Goal: Task Accomplishment & Management: Manage account settings

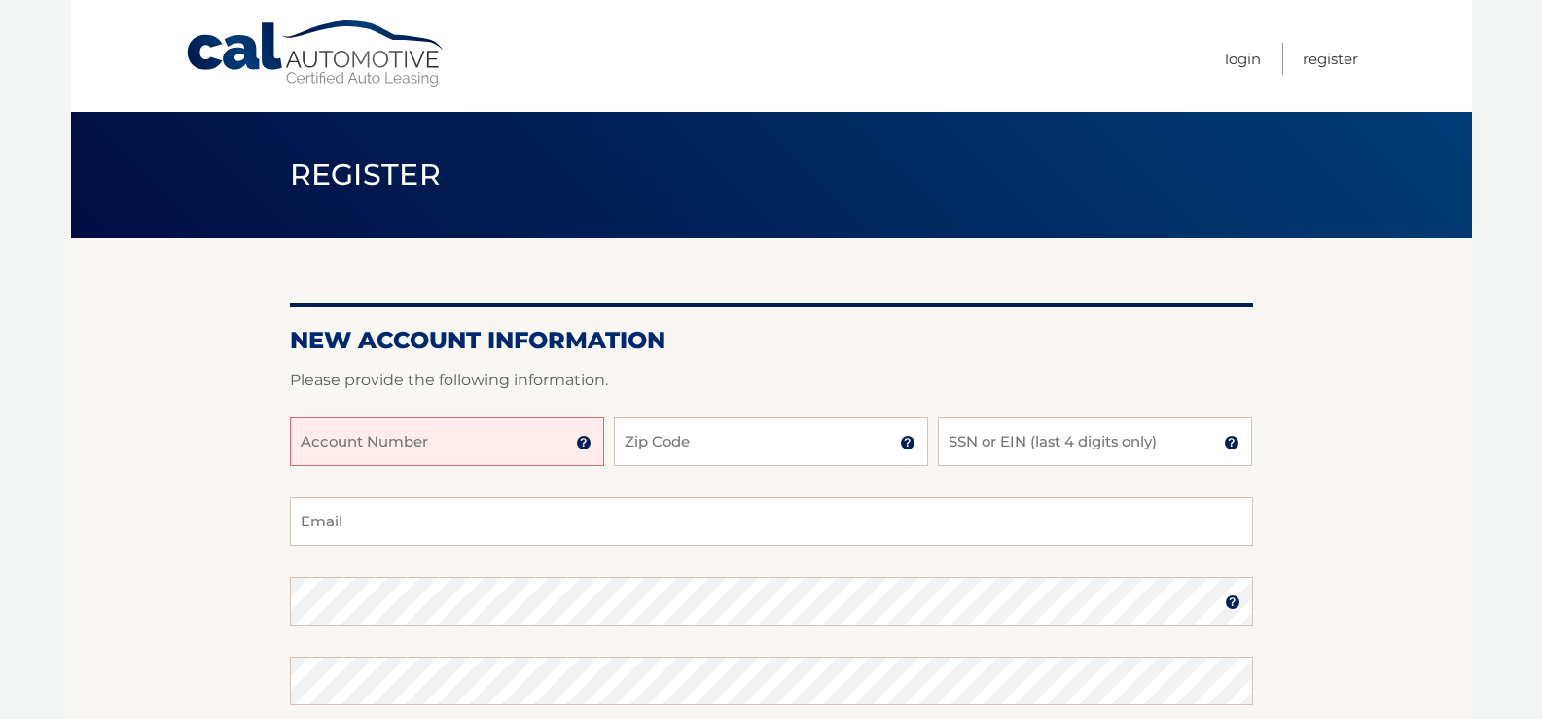
click at [463, 443] on input "Account Number" at bounding box center [447, 441] width 314 height 49
click at [1243, 60] on link "Login" at bounding box center [1243, 59] width 36 height 32
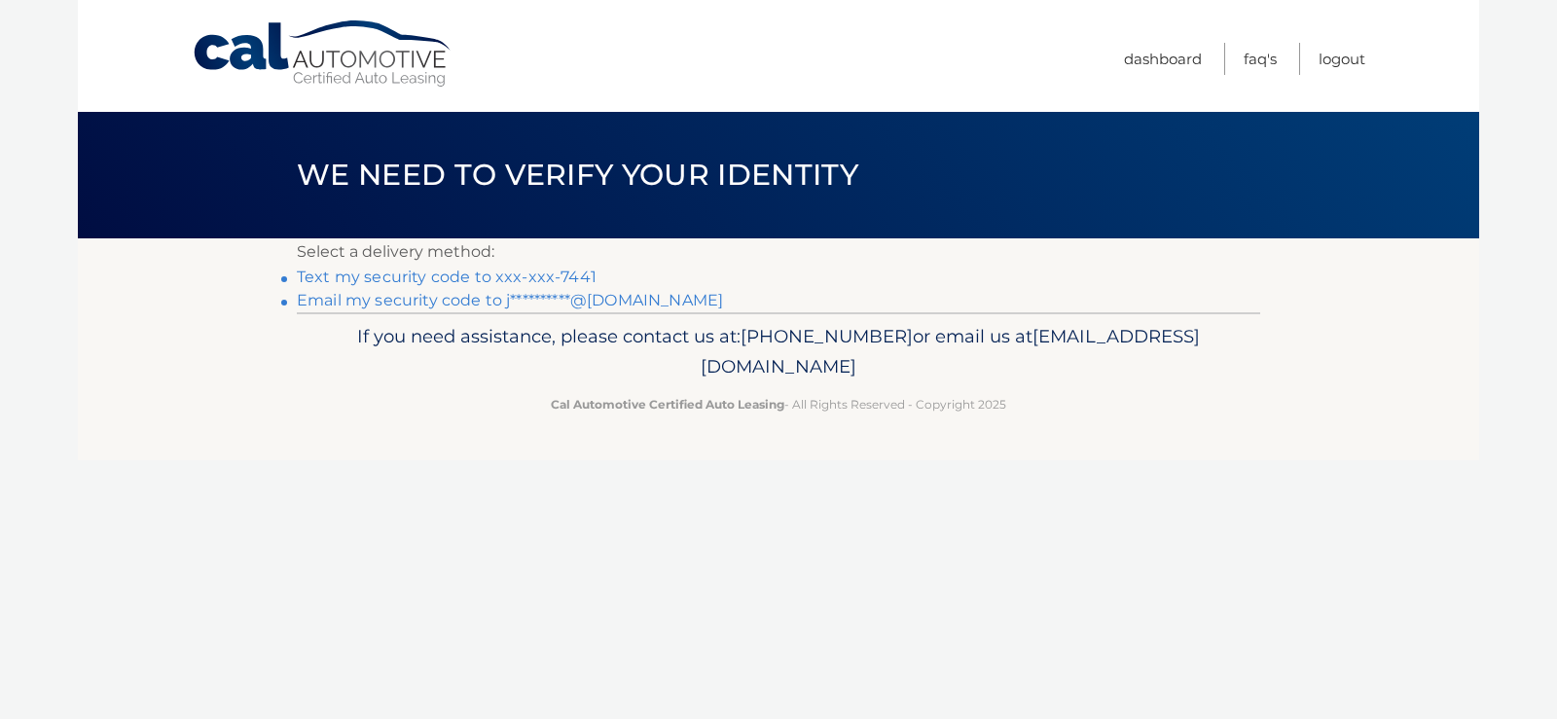
click at [448, 277] on link "Text my security code to xxx-xxx-7441" at bounding box center [447, 277] width 300 height 18
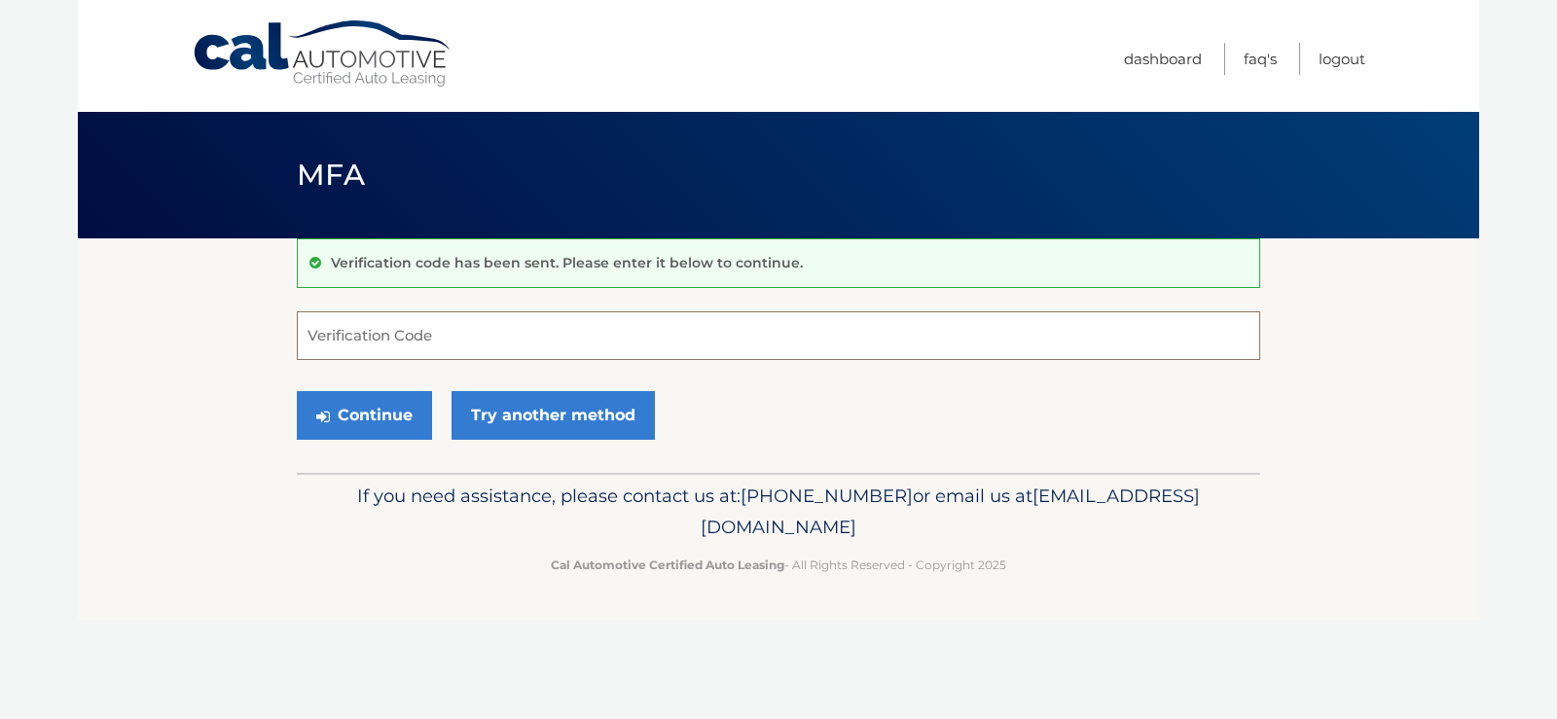
click at [437, 340] on input "Verification Code" at bounding box center [778, 335] width 963 height 49
type input "746311"
click at [393, 418] on button "Continue" at bounding box center [364, 415] width 135 height 49
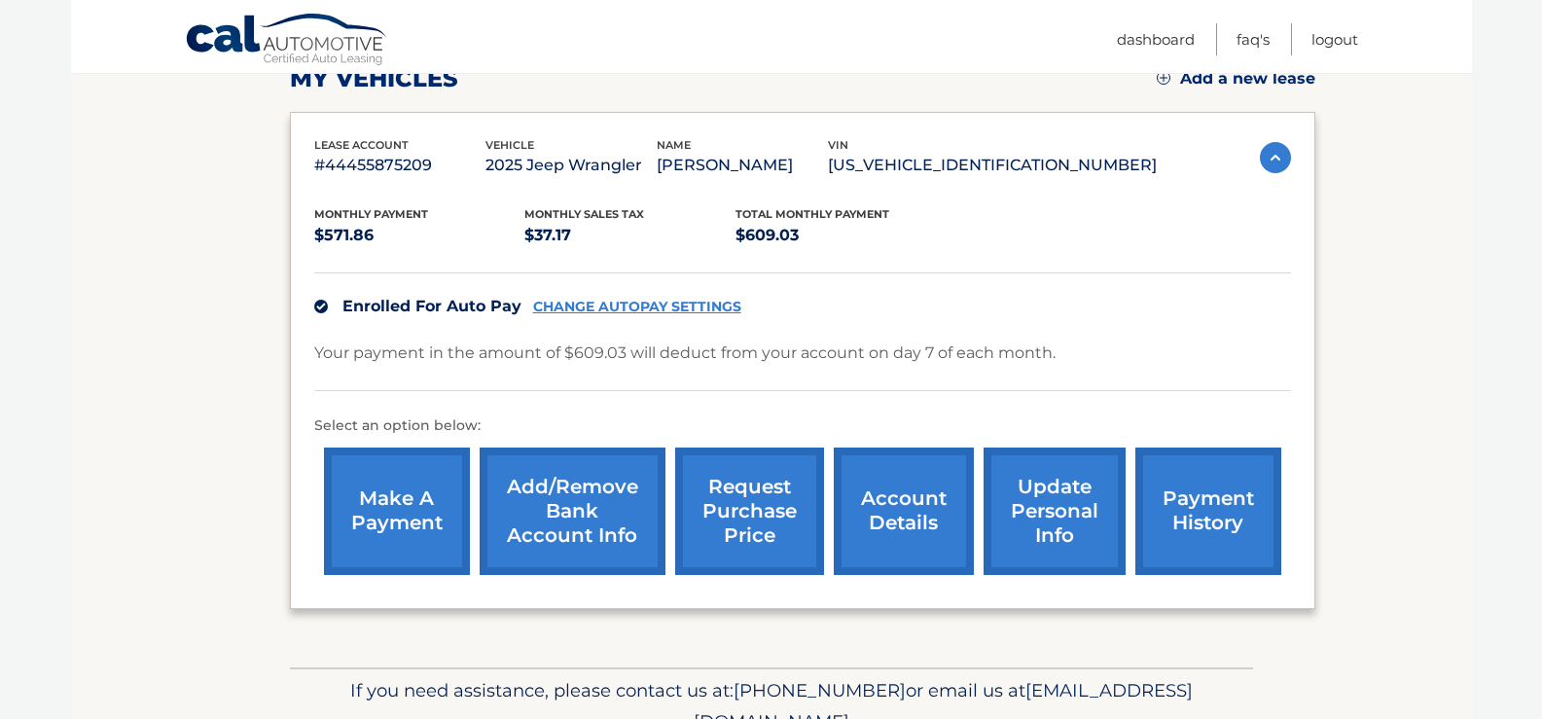
scroll to position [386, 0]
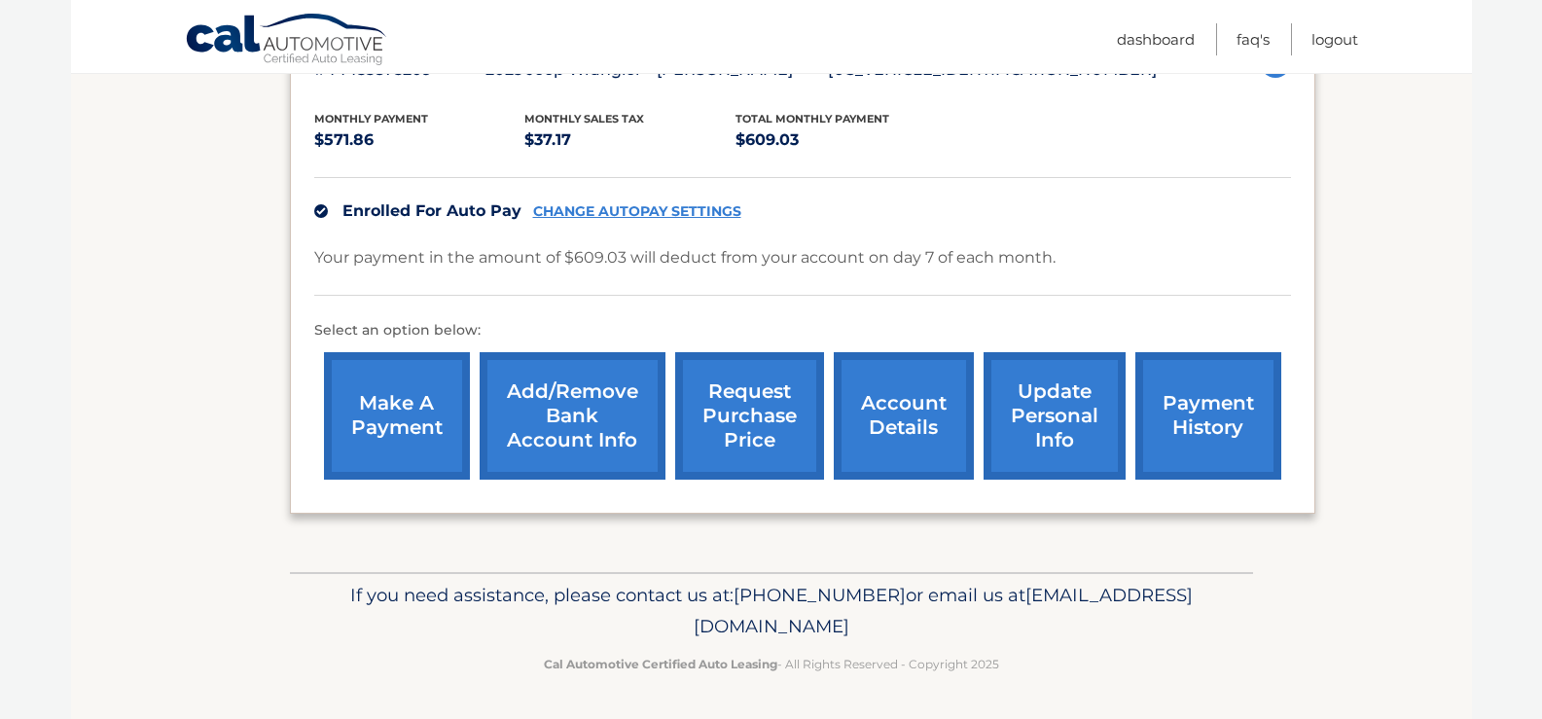
click at [896, 393] on link "account details" at bounding box center [904, 415] width 140 height 127
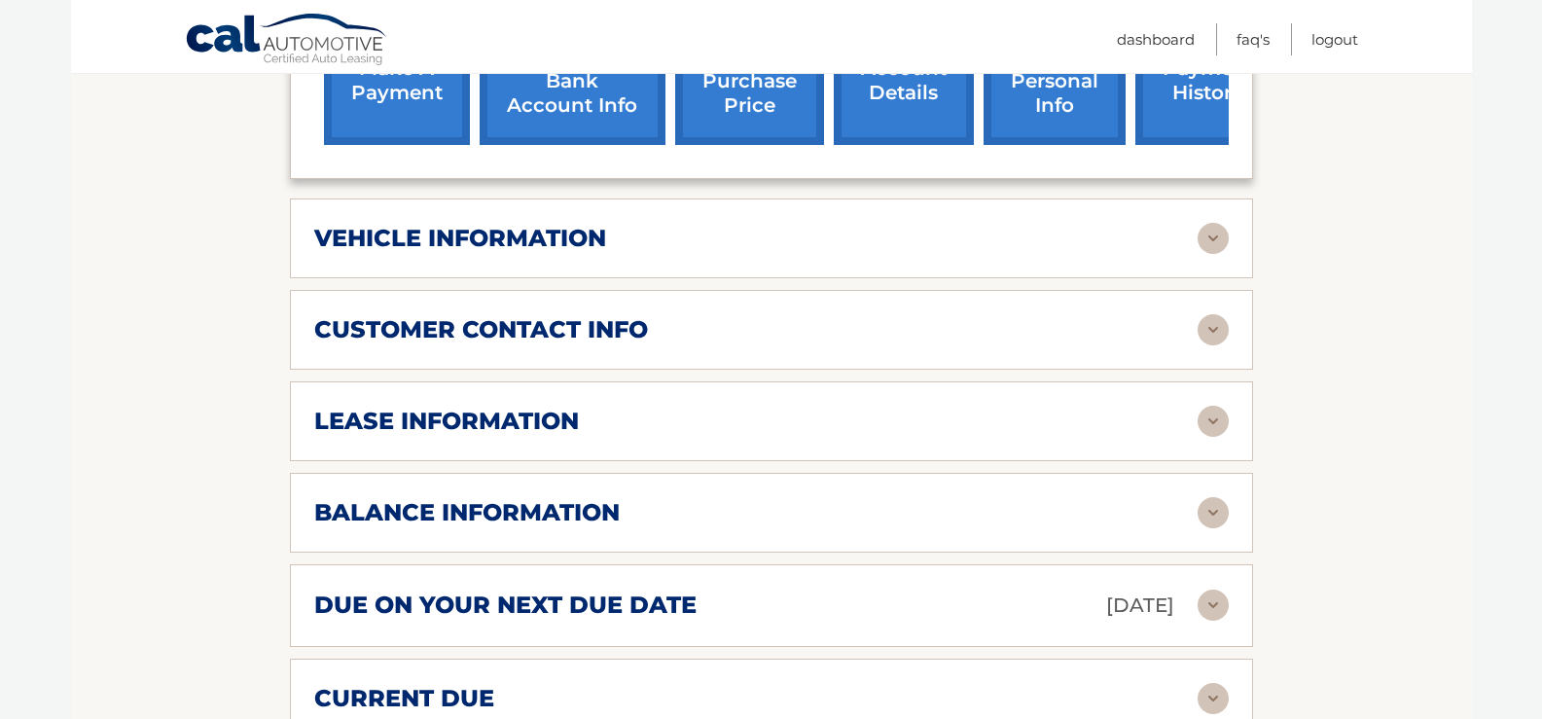
scroll to position [778, 0]
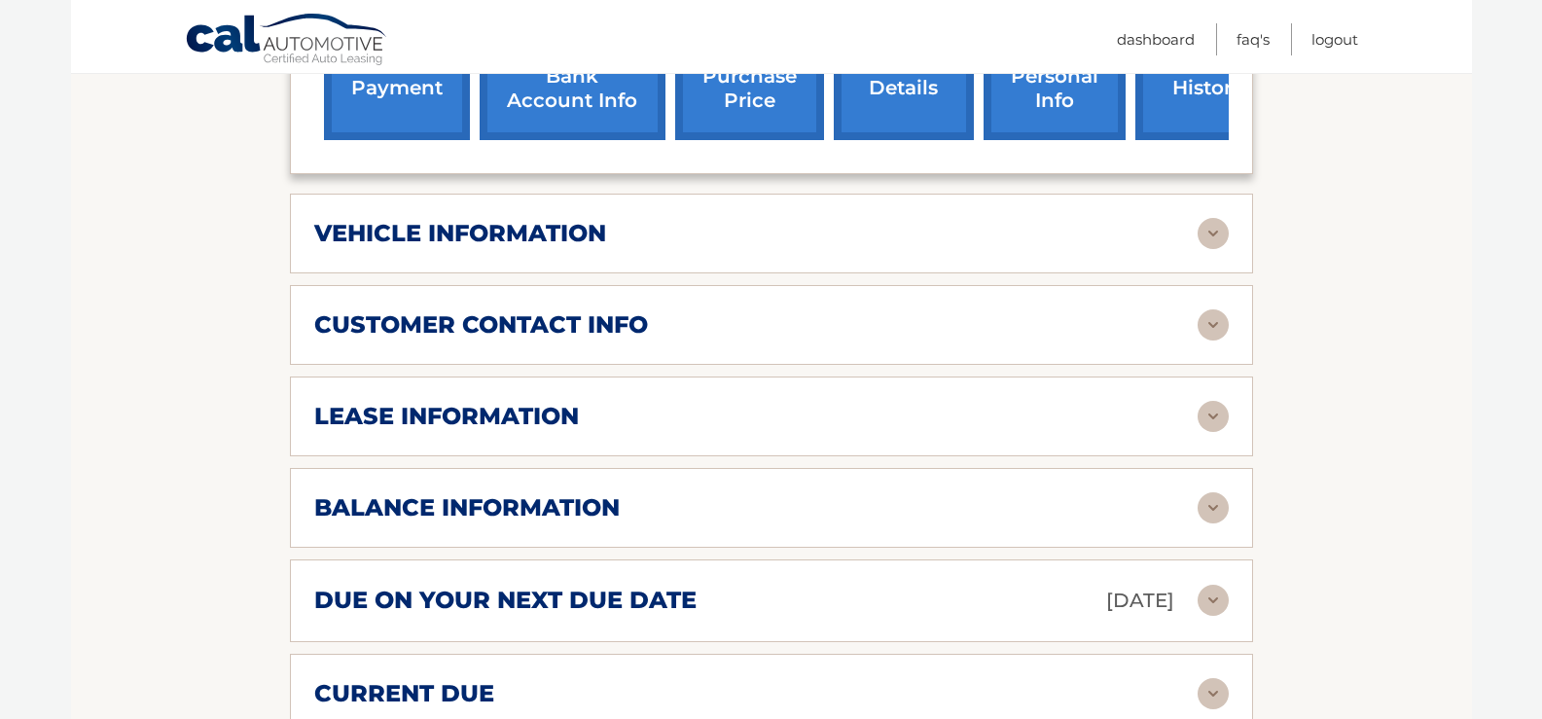
click at [1221, 218] on img at bounding box center [1213, 233] width 31 height 31
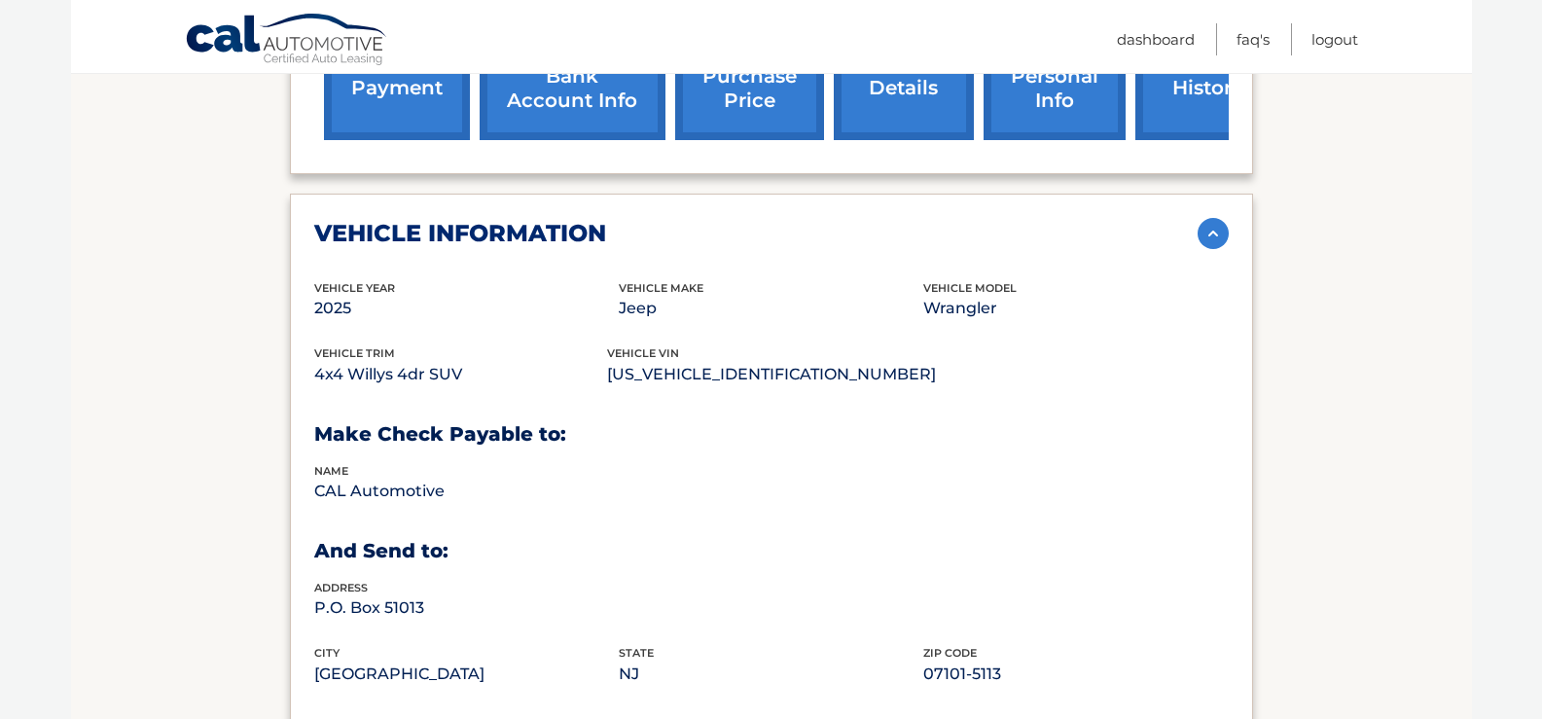
scroll to position [876, 0]
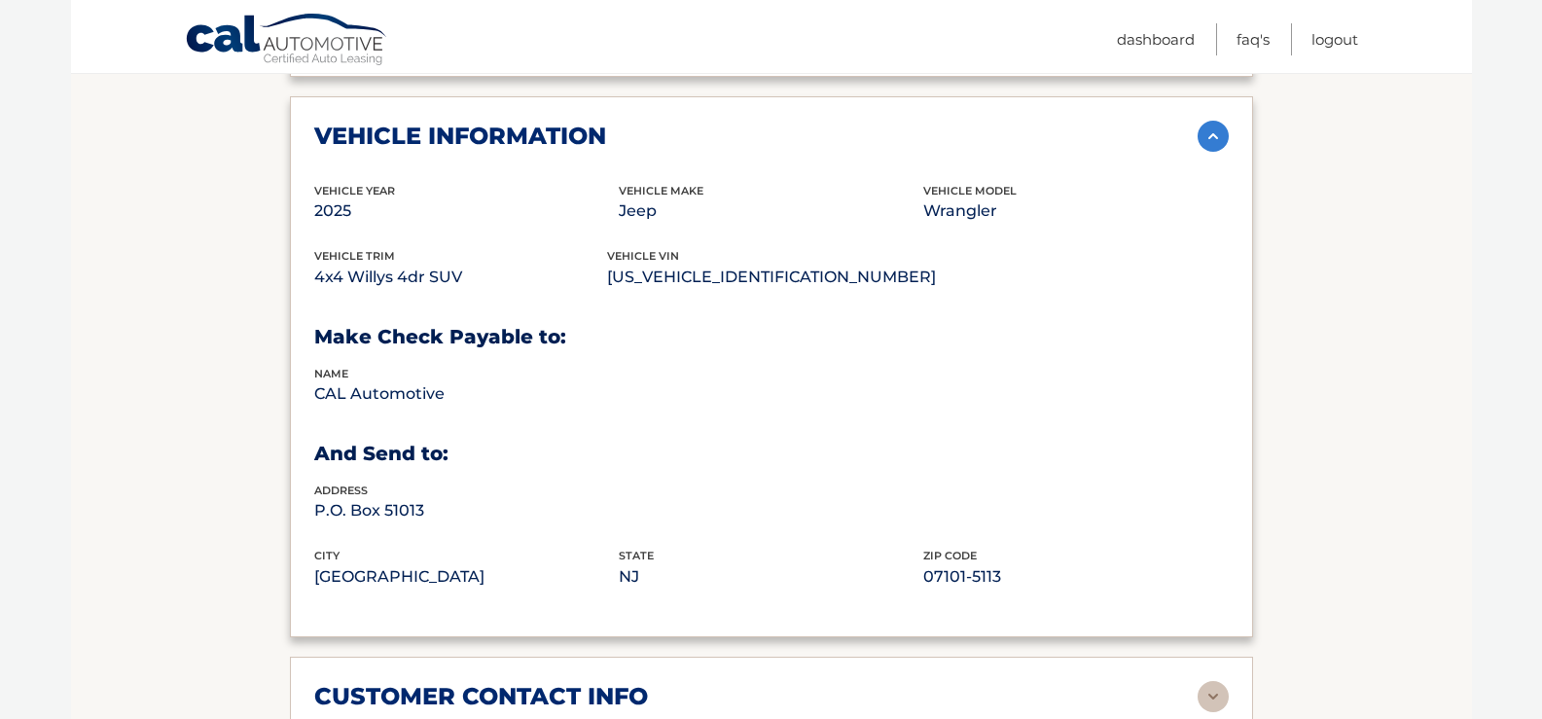
click at [1217, 121] on img at bounding box center [1213, 136] width 31 height 31
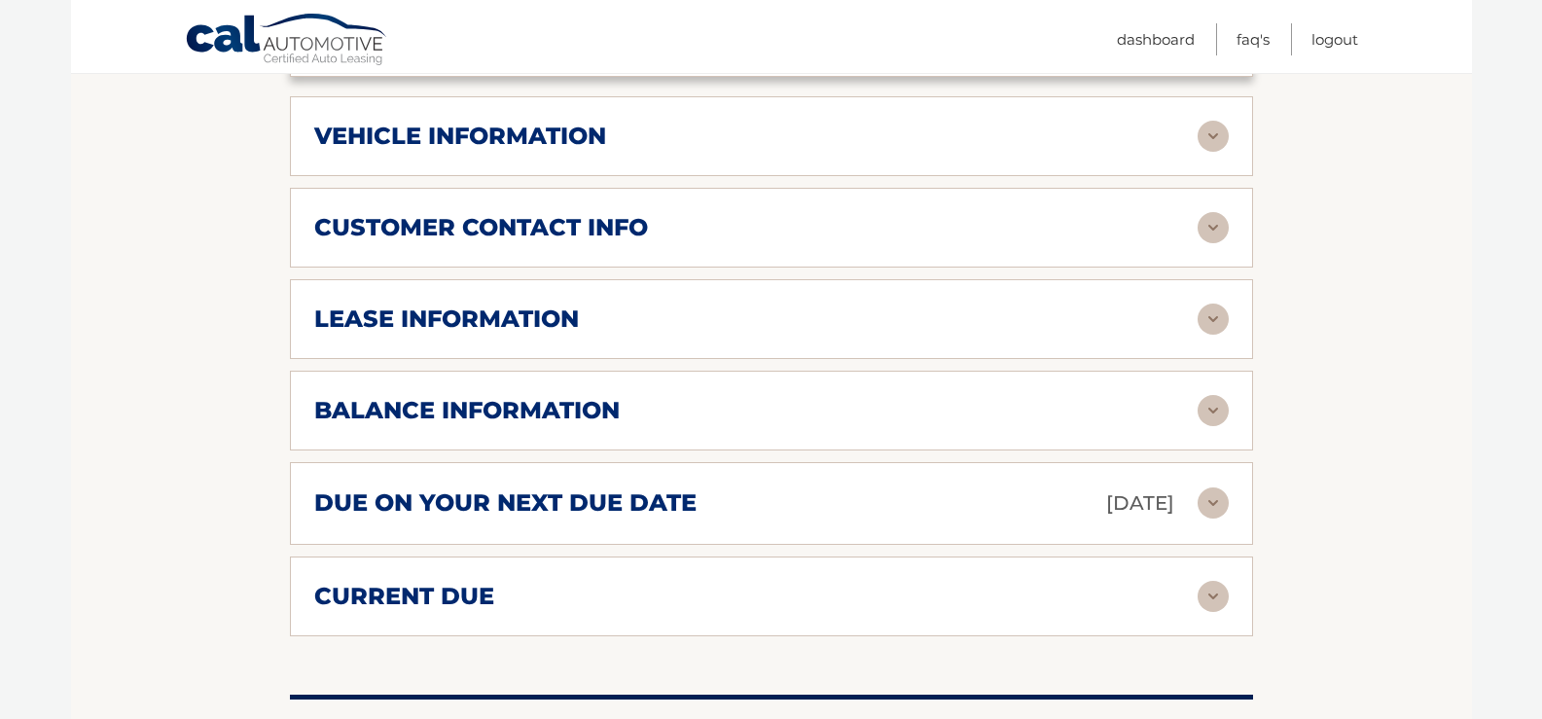
click at [1209, 395] on img at bounding box center [1213, 410] width 31 height 31
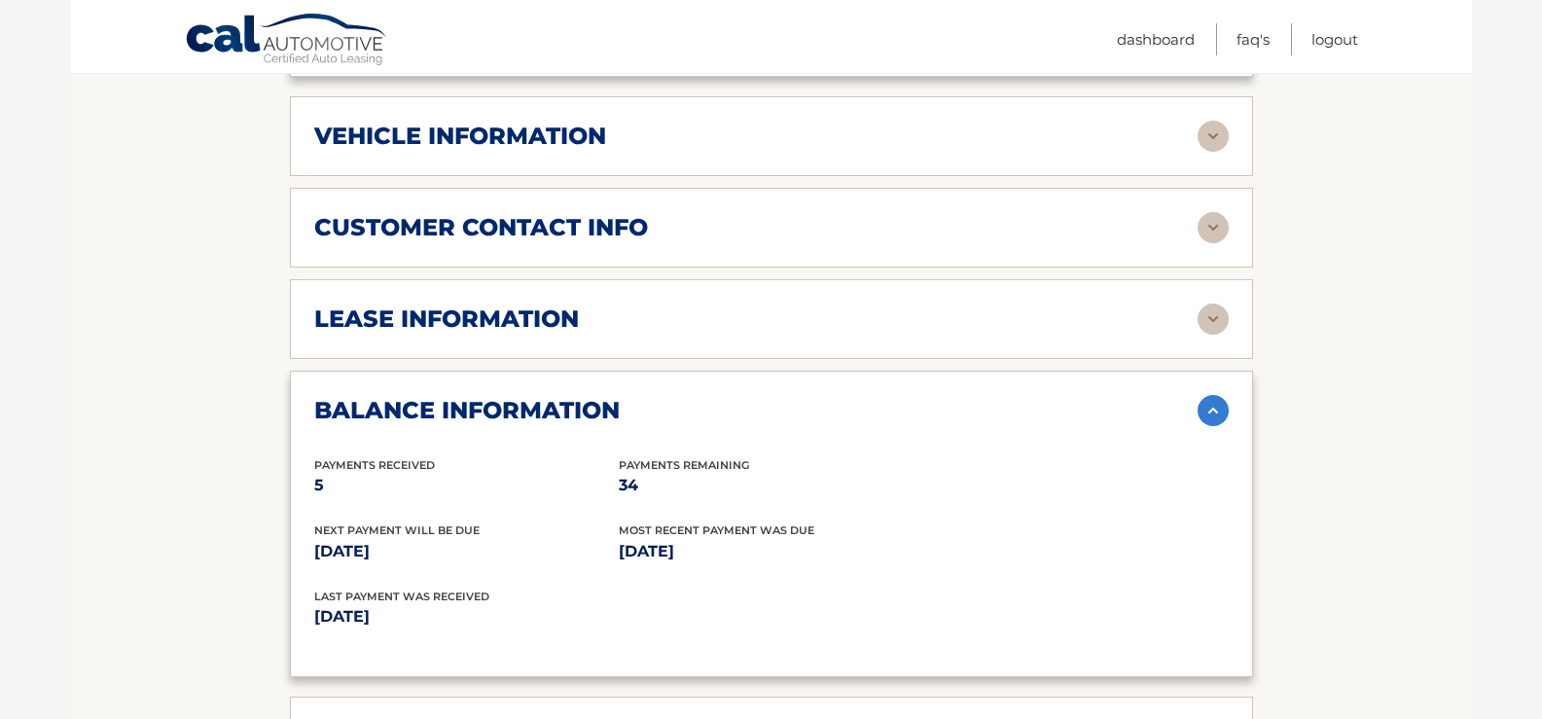
click at [1211, 304] on img at bounding box center [1213, 319] width 31 height 31
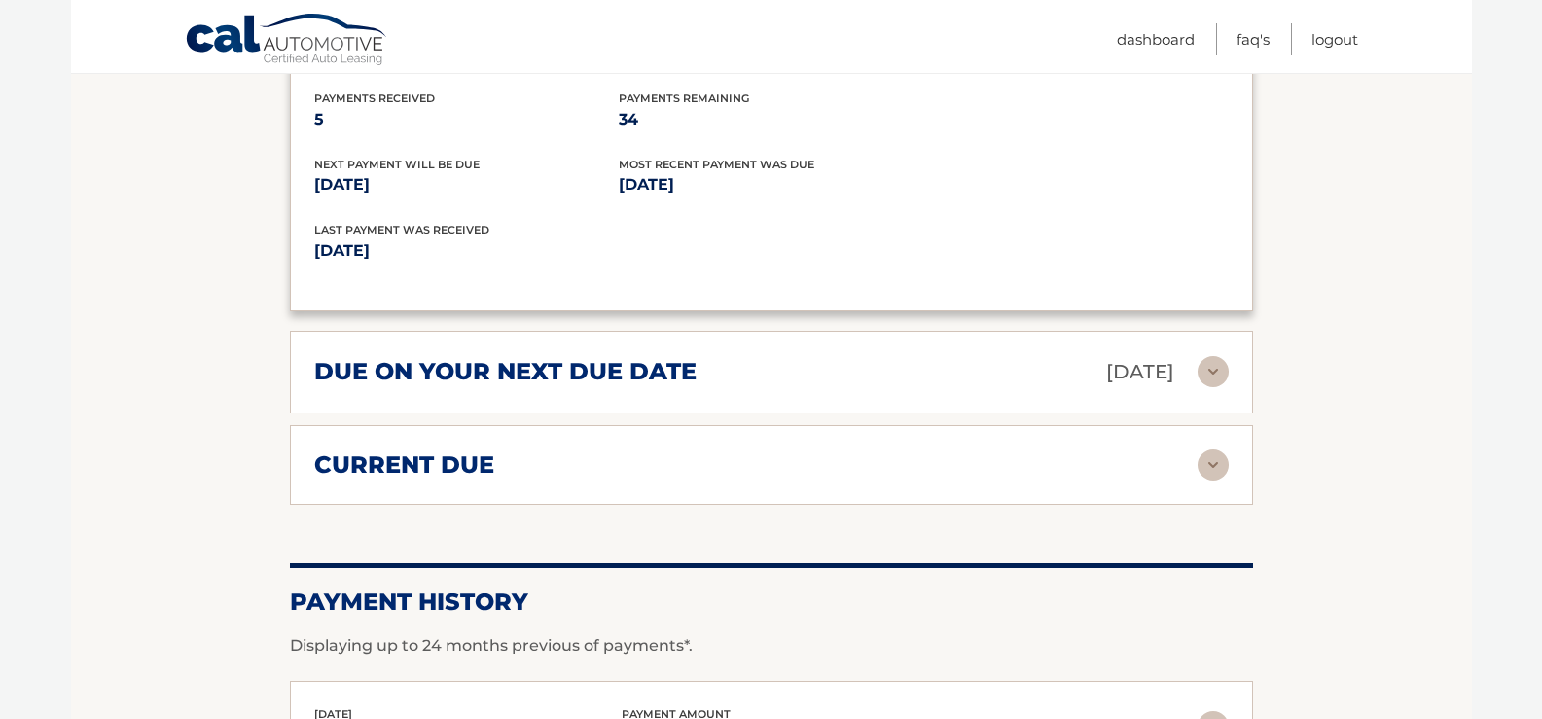
scroll to position [1654, 0]
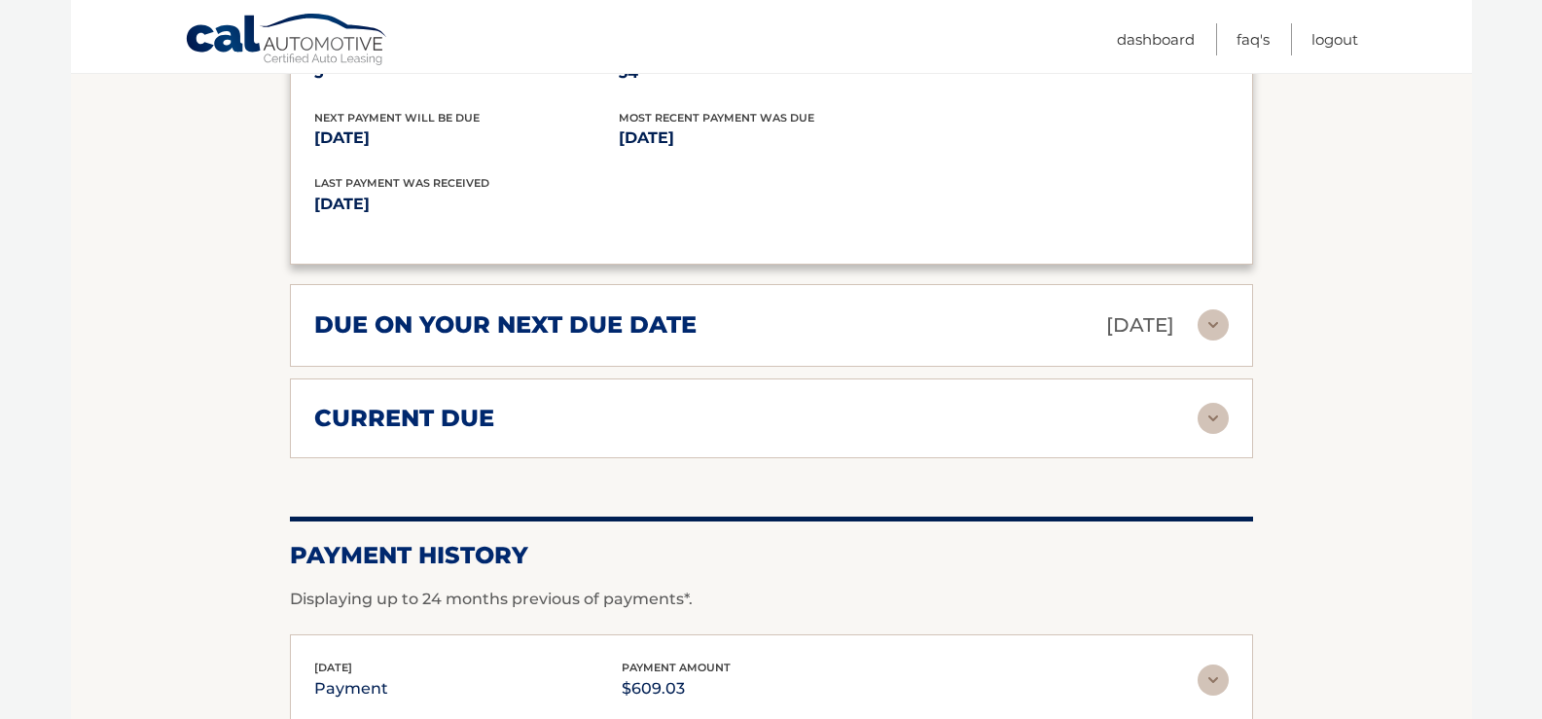
click at [1215, 309] on img at bounding box center [1213, 324] width 31 height 31
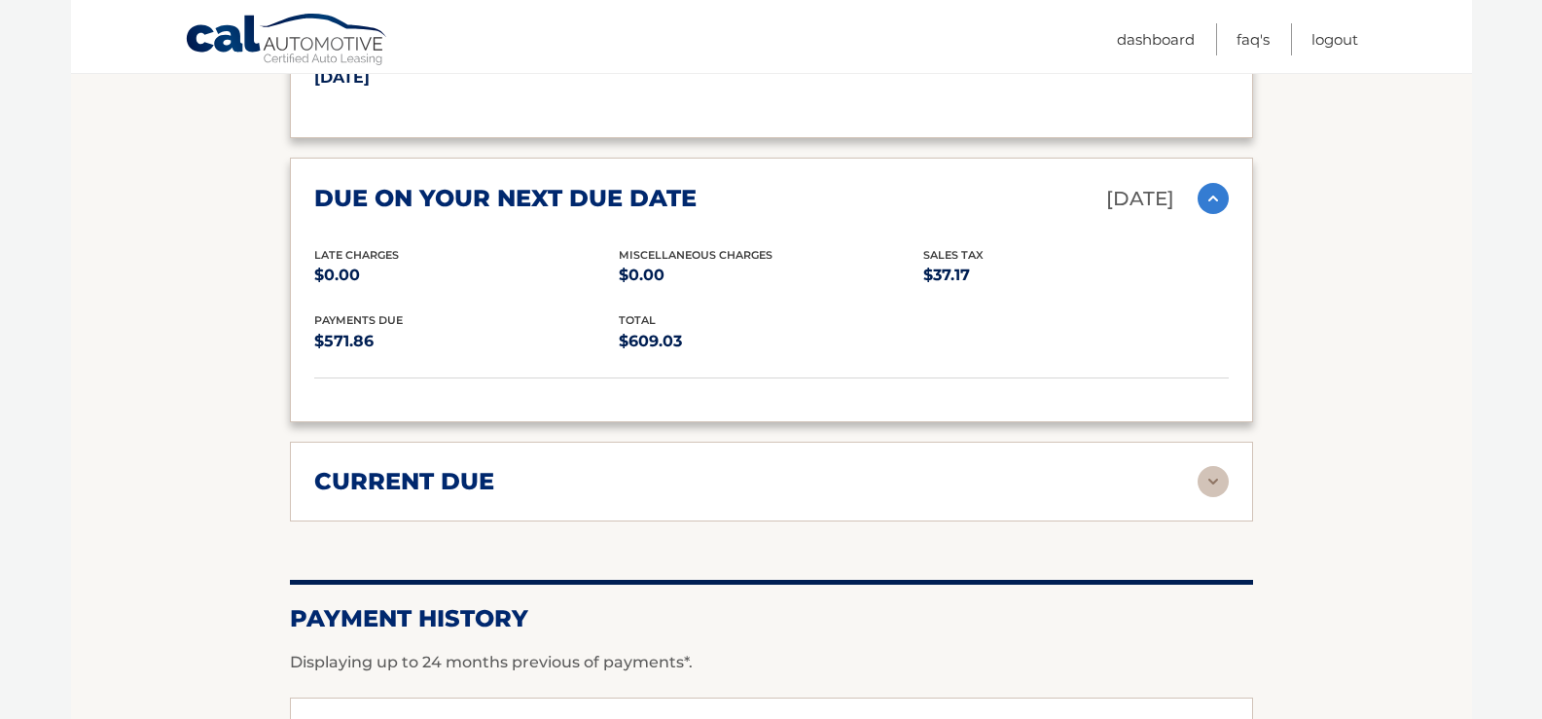
scroll to position [1848, 0]
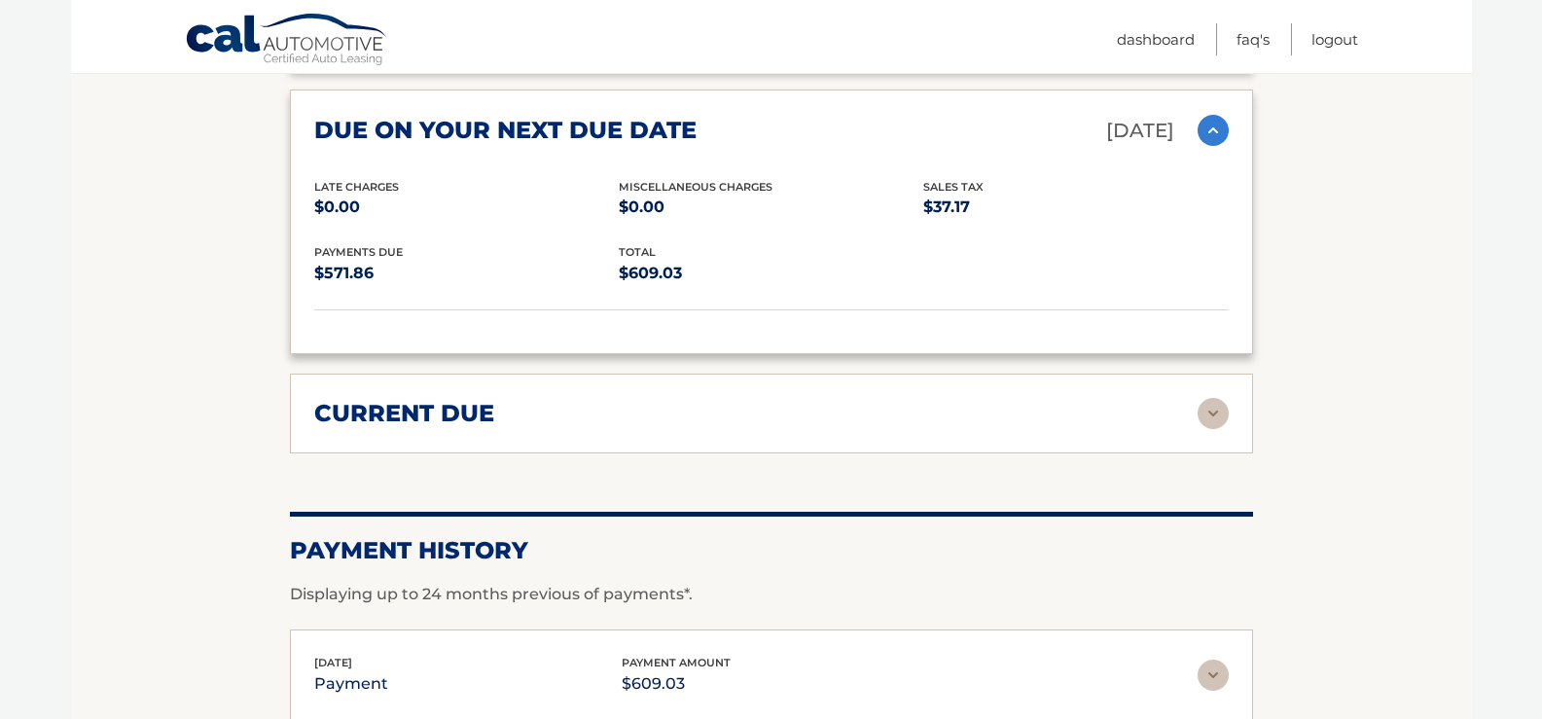
click at [1215, 398] on img at bounding box center [1213, 413] width 31 height 31
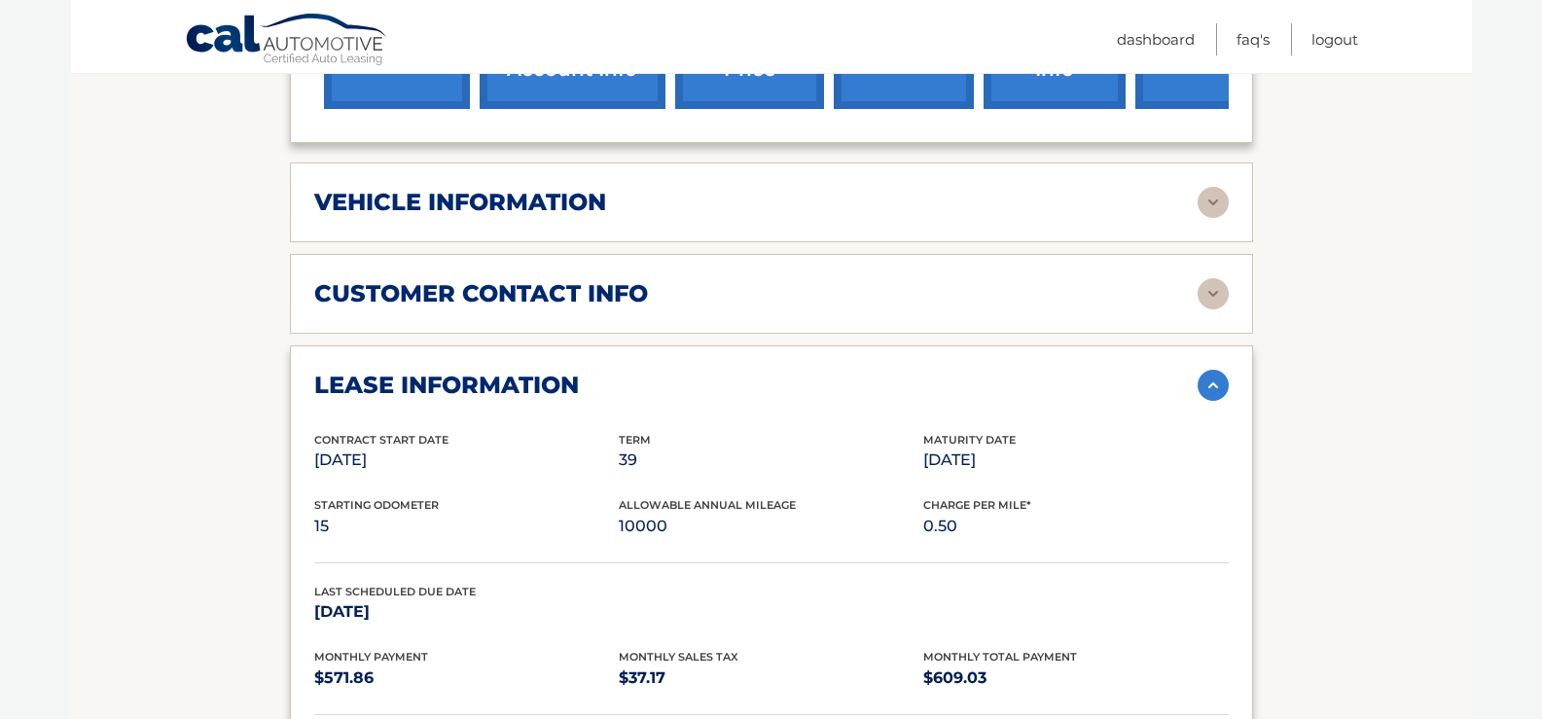
scroll to position [610, 0]
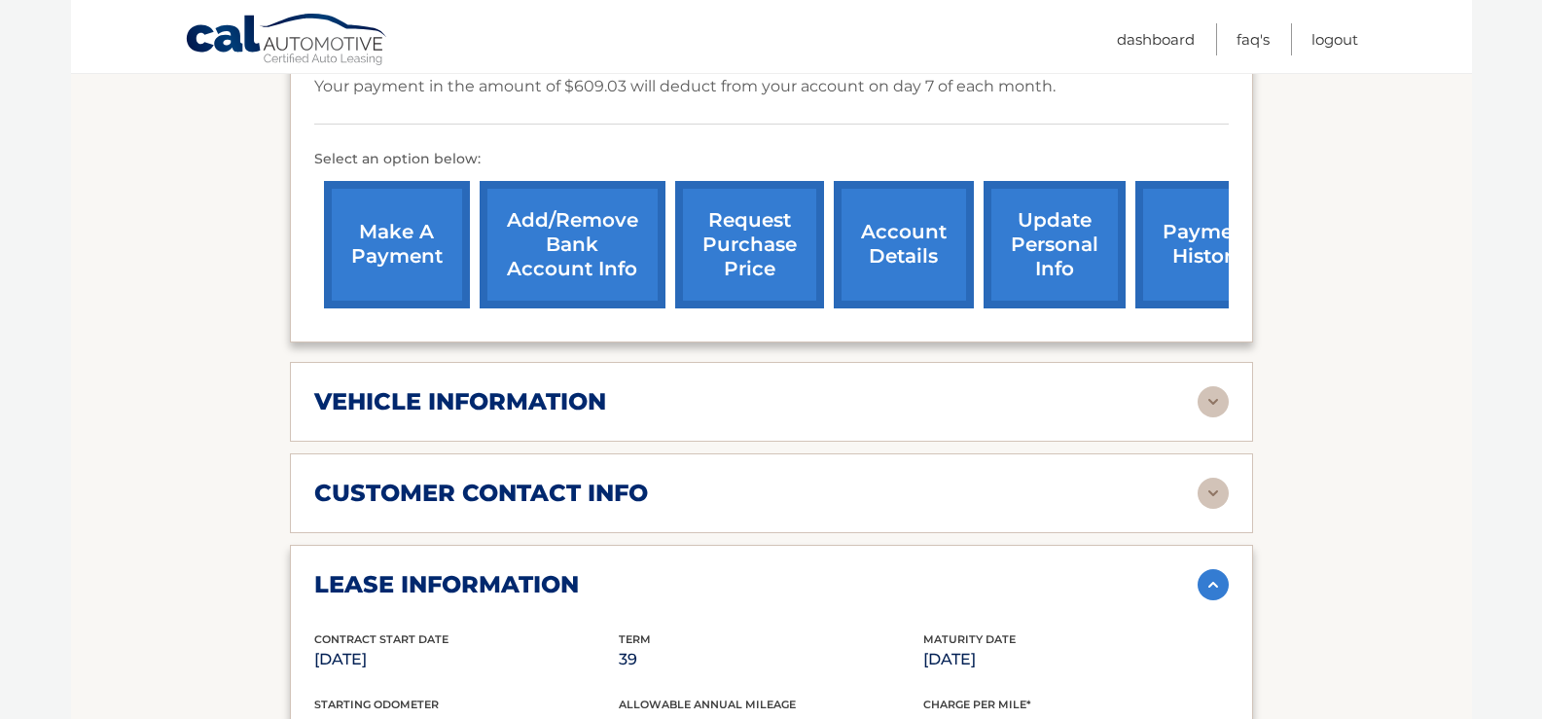
click at [1205, 478] on img at bounding box center [1213, 493] width 31 height 31
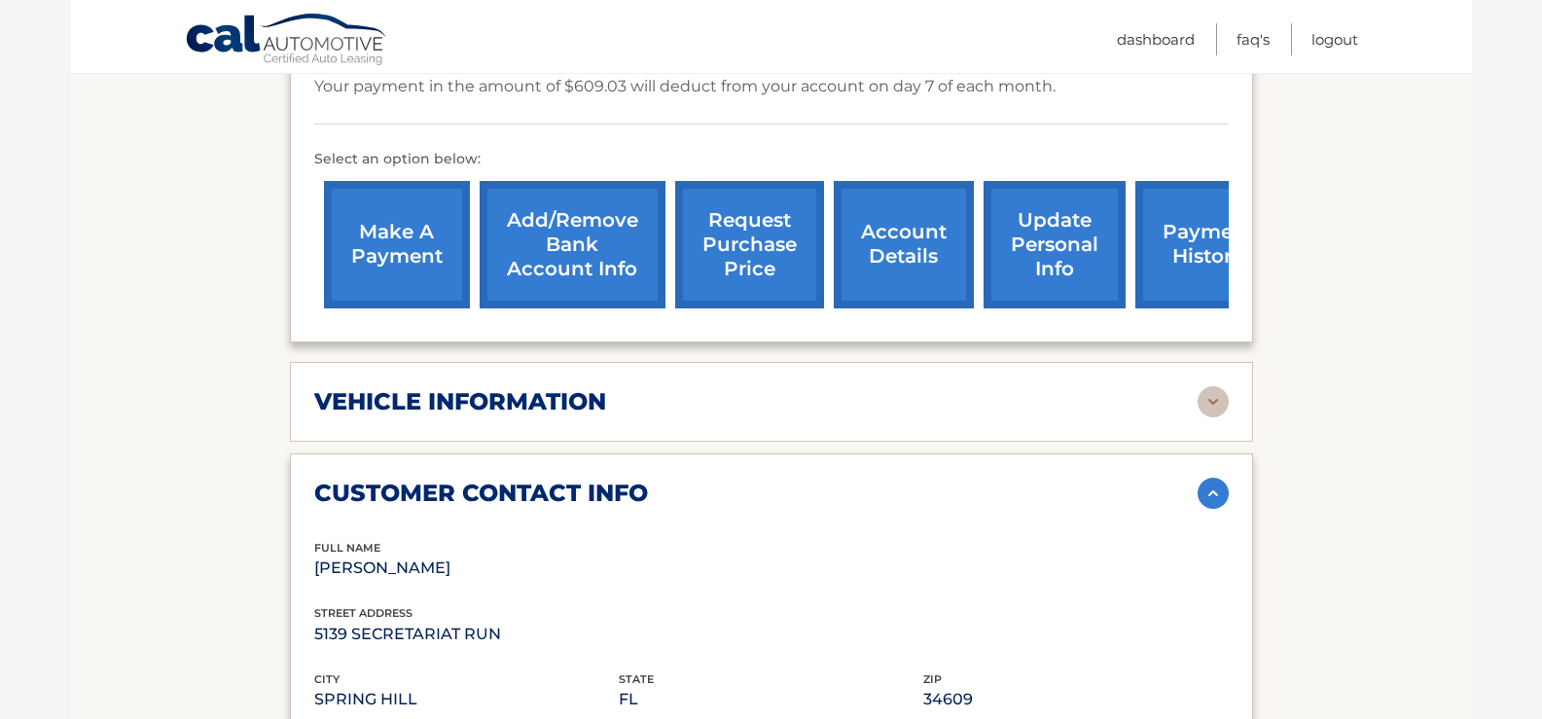
click at [1218, 386] on img at bounding box center [1213, 401] width 31 height 31
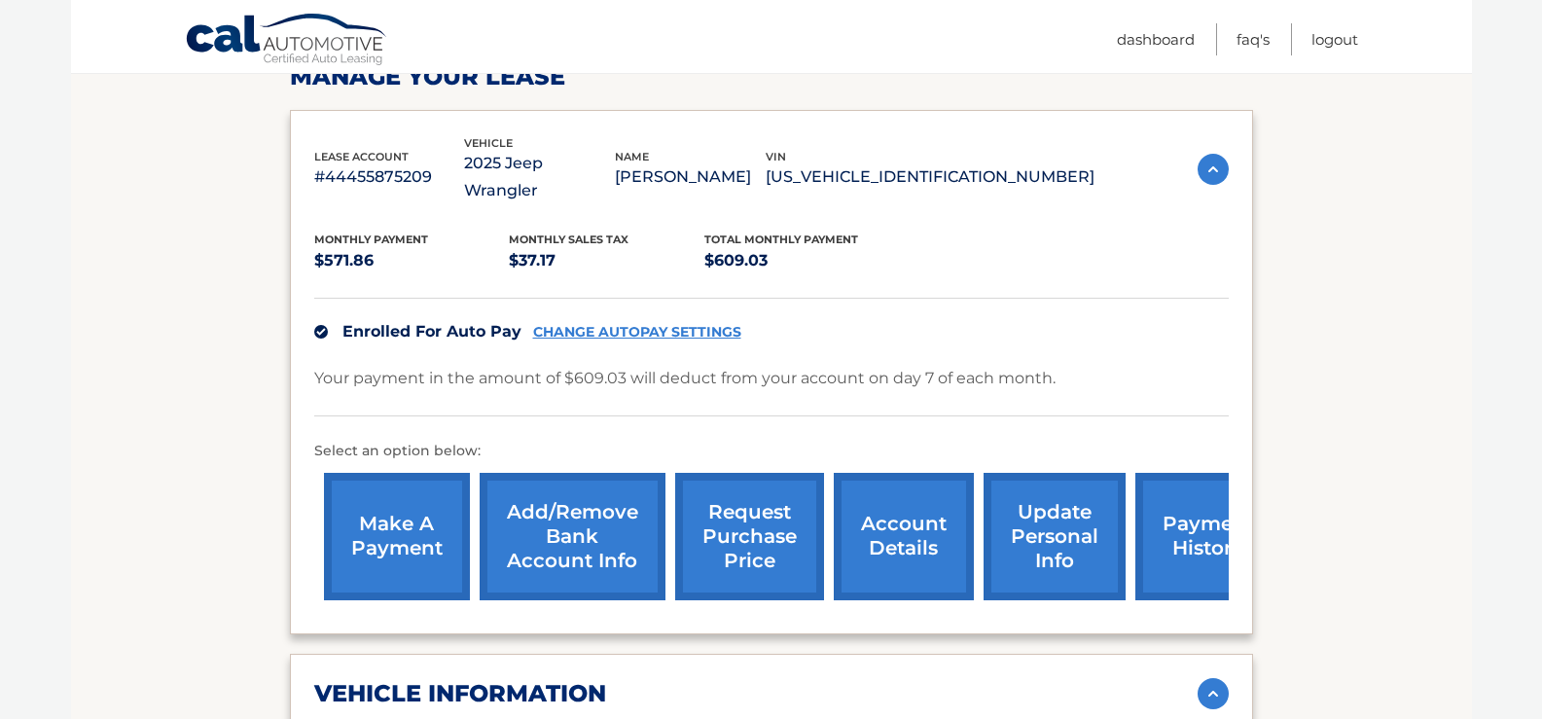
scroll to position [221, 0]
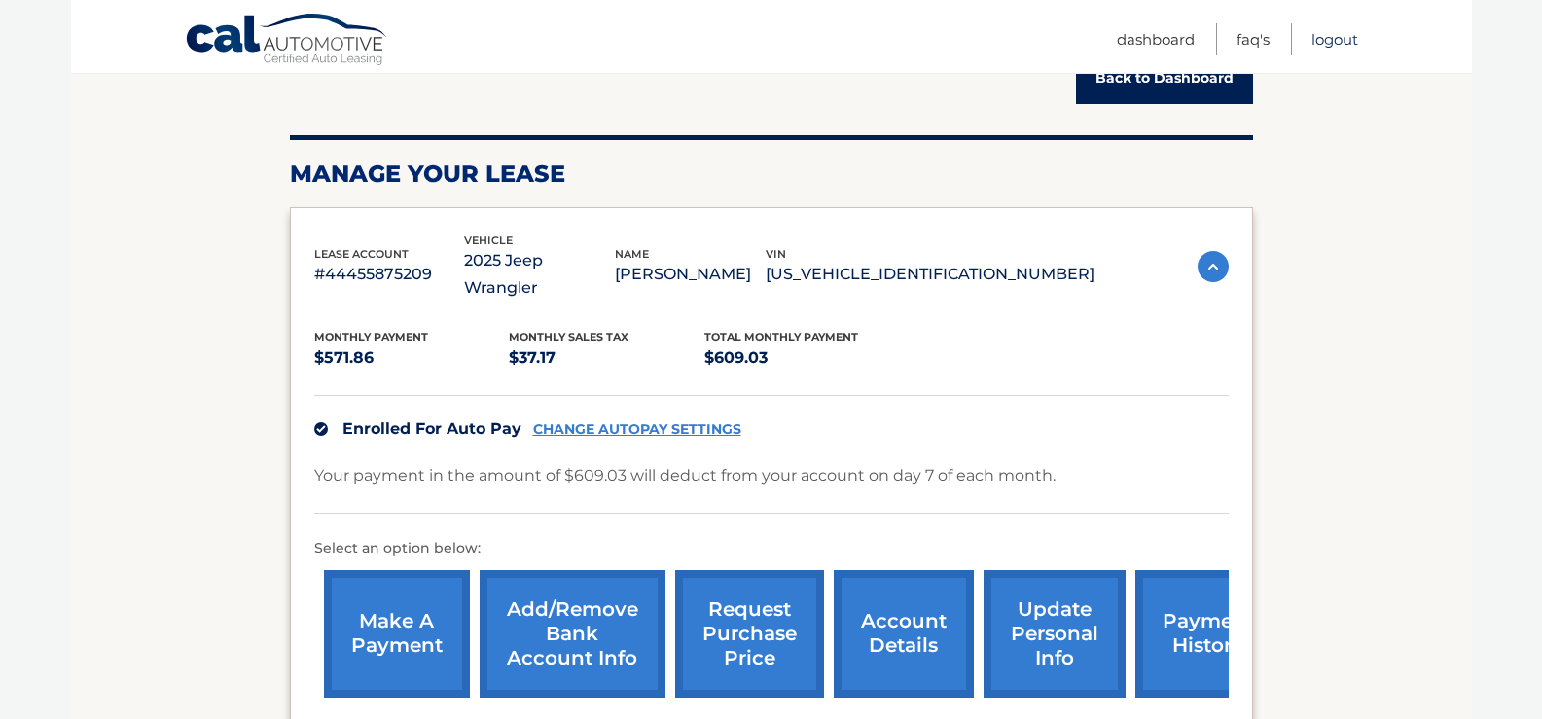
click at [1333, 44] on link "Logout" at bounding box center [1334, 39] width 47 height 32
